Goal: Task Accomplishment & Management: Use online tool/utility

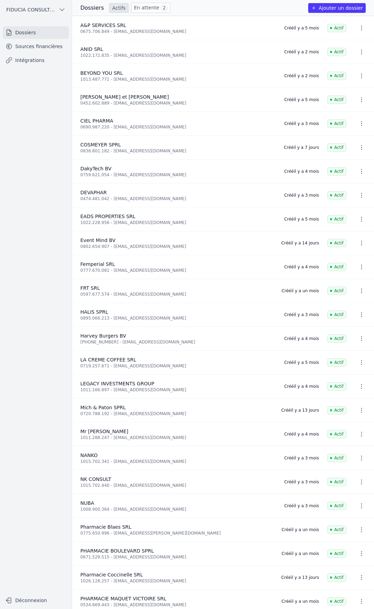
click at [21, 46] on link "Sources financières" at bounding box center [36, 46] width 66 height 12
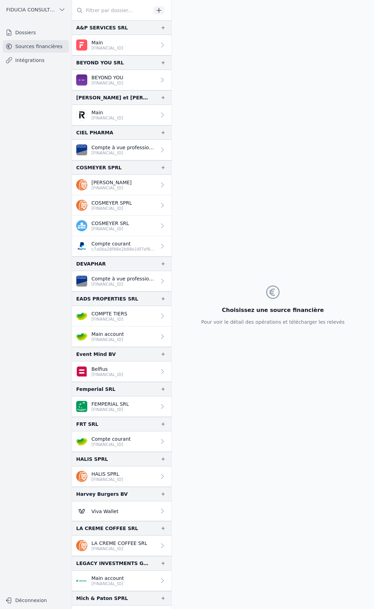
click at [157, 8] on icon "button" at bounding box center [159, 10] width 7 height 7
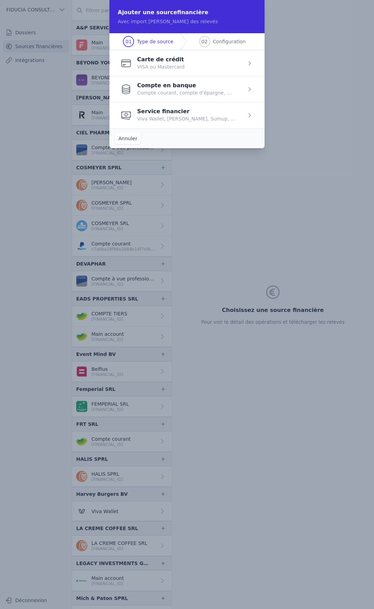
click at [197, 115] on span "button" at bounding box center [186, 115] width 155 height 26
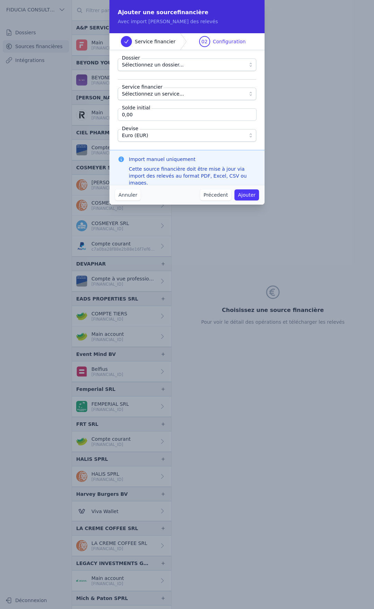
click at [207, 63] on span "Sélectionnez un dossier..." at bounding box center [182, 65] width 121 height 8
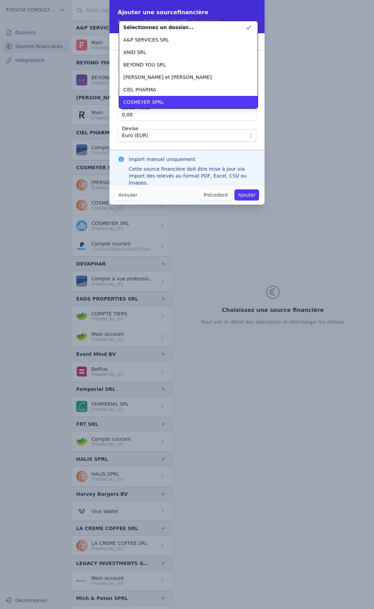
click at [164, 105] on div "COSMEYER SPRL" at bounding box center [184, 102] width 122 height 7
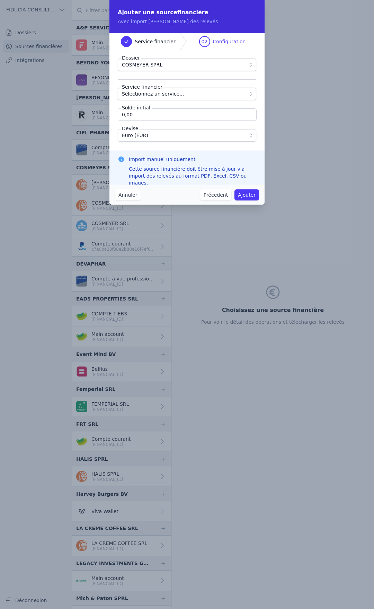
click at [163, 92] on span "Sélectionnez un service..." at bounding box center [153, 94] width 62 height 8
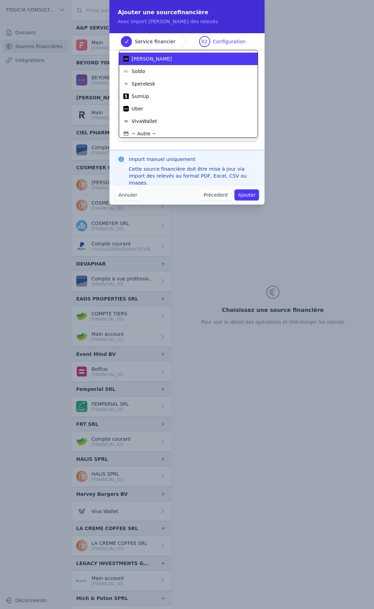
scroll to position [37, 0]
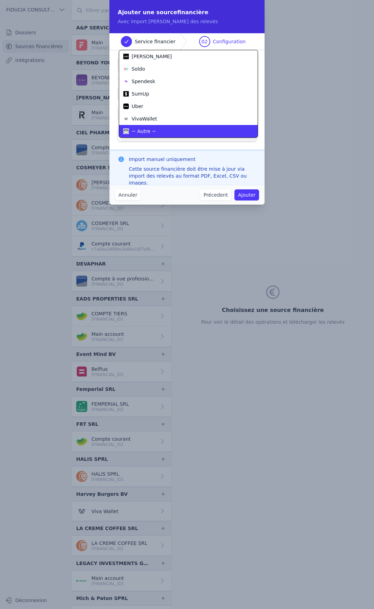
click at [145, 131] on span "~ Autre ~" at bounding box center [144, 131] width 24 height 7
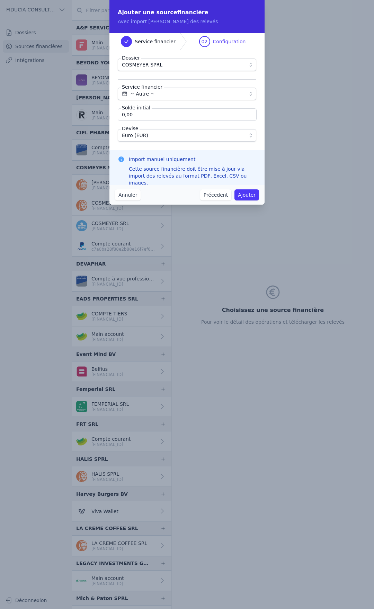
click at [166, 112] on input "0,00" at bounding box center [187, 114] width 139 height 12
type input "2 006,68"
click at [136, 196] on button "Annuler" at bounding box center [128, 194] width 26 height 11
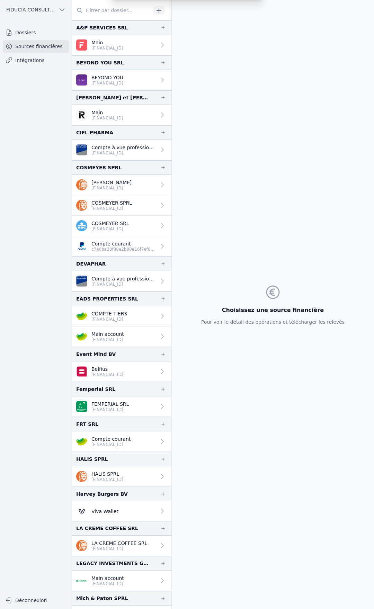
click at [140, 242] on div "Ajouter une source financière Avec import [PERSON_NAME] des relevés Service fin…" at bounding box center [187, 304] width 374 height 609
click at [140, 242] on p "Compte courant" at bounding box center [123, 243] width 65 height 7
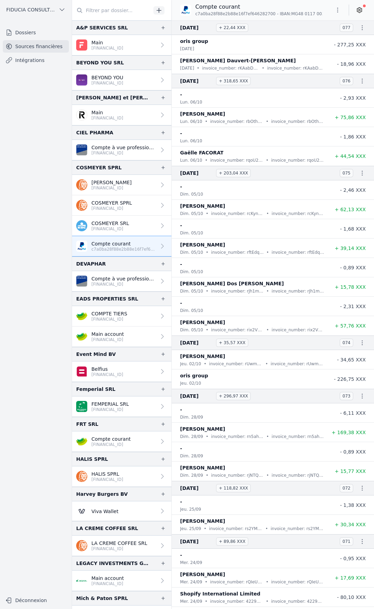
click at [158, 10] on icon "button" at bounding box center [159, 10] width 7 height 7
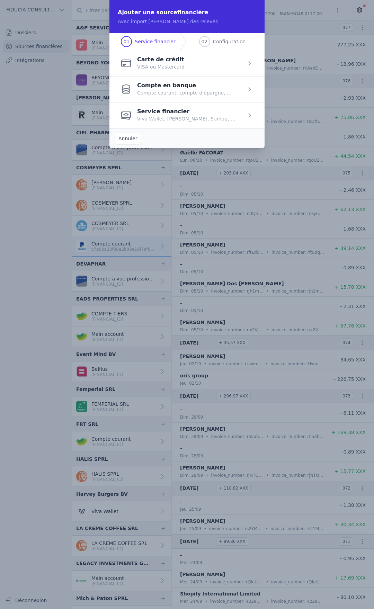
click at [170, 121] on span "button" at bounding box center [186, 115] width 155 height 26
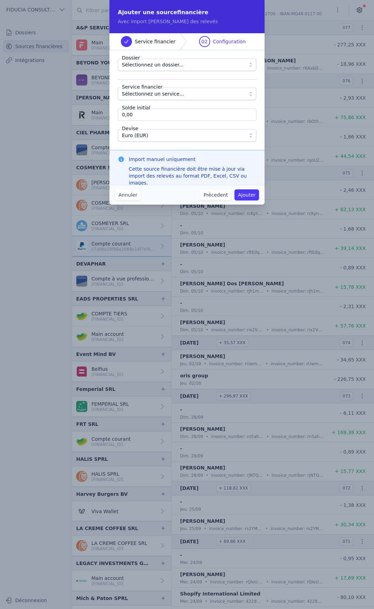
click at [216, 63] on span "Sélectionnez un dossier..." at bounding box center [182, 65] width 121 height 8
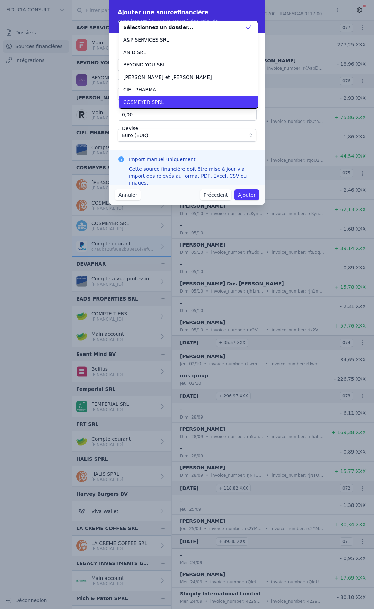
click at [159, 105] on div "COSMEYER SPRL" at bounding box center [184, 102] width 122 height 7
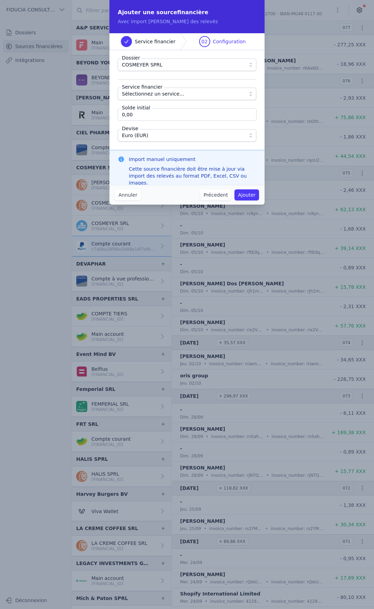
click at [161, 93] on span "Sélectionnez un service..." at bounding box center [153, 94] width 62 height 8
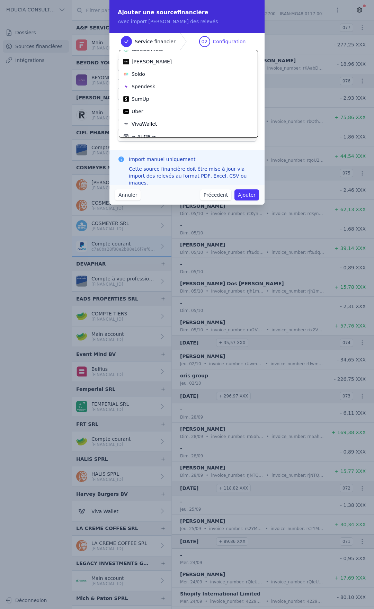
scroll to position [37, 0]
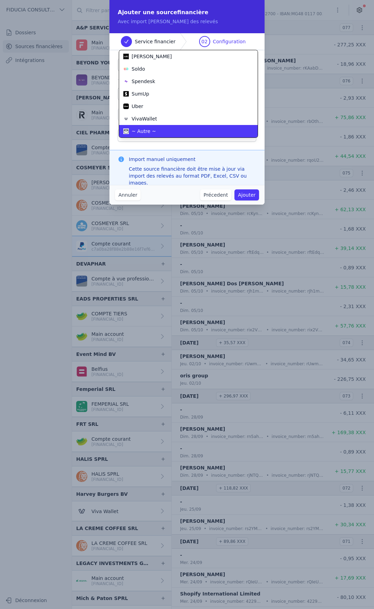
click at [152, 132] on span "~ Autre ~" at bounding box center [144, 131] width 24 height 7
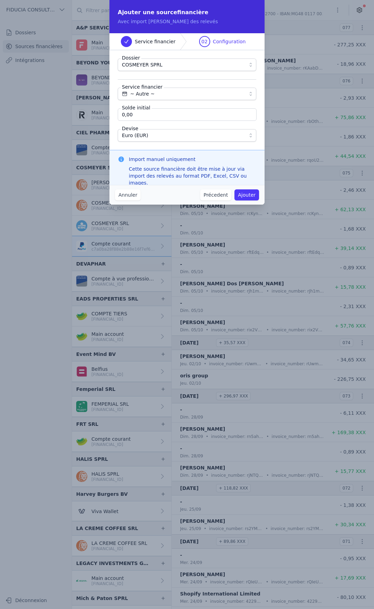
click at [139, 118] on input "0,00" at bounding box center [187, 114] width 139 height 12
type input "2 006,68"
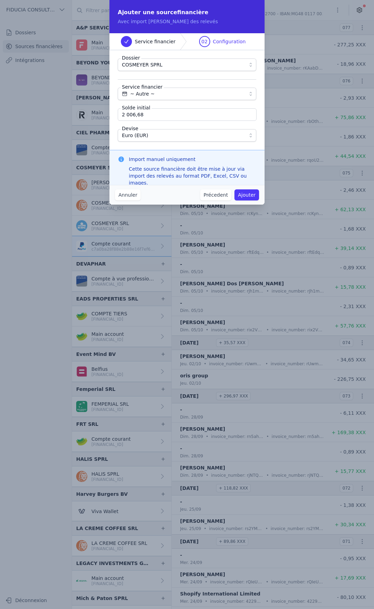
click at [247, 196] on button "Ajouter" at bounding box center [246, 194] width 25 height 11
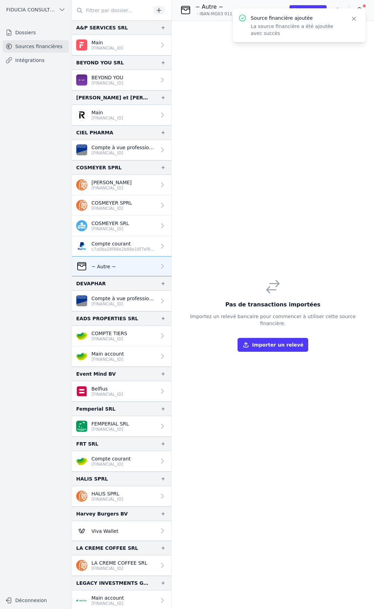
click at [302, 28] on p "La source financière a été ajoutée avec succès" at bounding box center [296, 30] width 91 height 14
click at [132, 243] on p "Compte courant" at bounding box center [123, 243] width 65 height 7
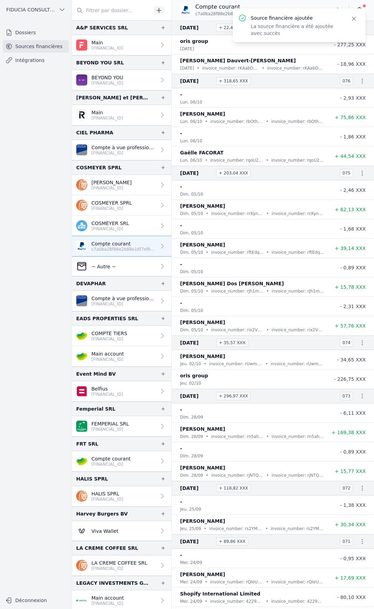
click at [353, 21] on icon "button" at bounding box center [353, 18] width 7 height 7
click at [339, 10] on icon "button" at bounding box center [337, 10] width 7 height 7
click at [339, 10] on div at bounding box center [187, 304] width 374 height 609
click at [135, 267] on link "~ Autre ~" at bounding box center [121, 267] width 99 height 20
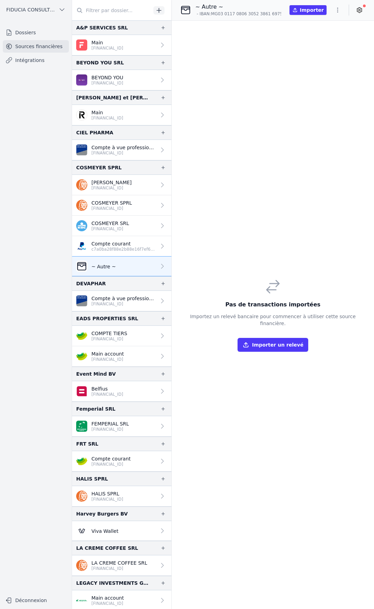
click at [309, 11] on button "Importer" at bounding box center [308, 10] width 37 height 10
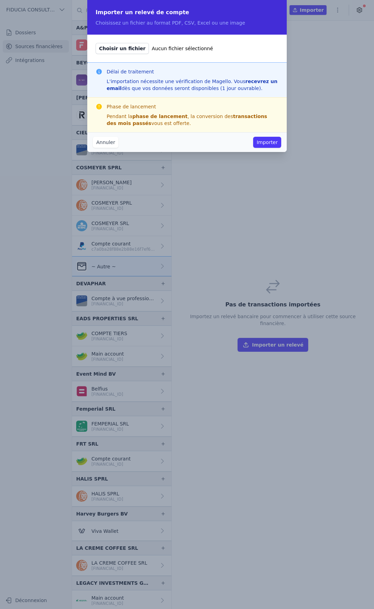
click at [142, 47] on label "Choisir un fichier Aucun fichier sélectionné" at bounding box center [187, 48] width 183 height 11
click at [96, 43] on input "Choisir un fichier Aucun fichier sélectionné" at bounding box center [95, 43] width 0 height 0
type input "C:\fakepath\Rapport Paypal 2024 (1).xlsx"
click at [273, 141] on button "Importer" at bounding box center [267, 142] width 28 height 11
